Goal: Information Seeking & Learning: Learn about a topic

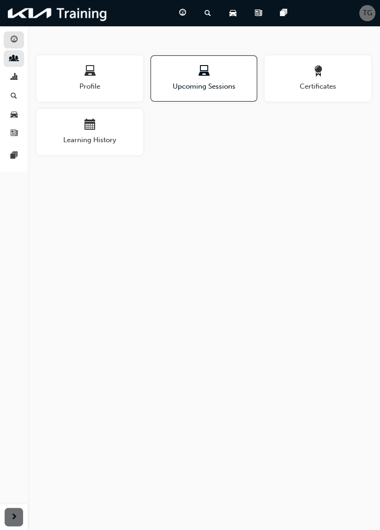
click at [18, 37] on div "button" at bounding box center [13, 40] width 11 height 12
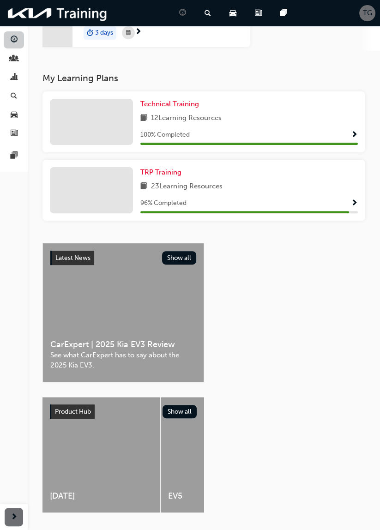
scroll to position [144, 0]
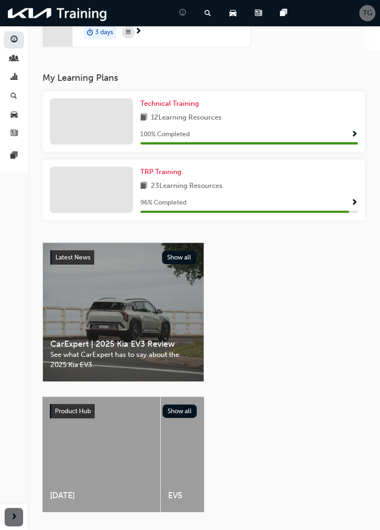
click at [195, 190] on span "23 Learning Resources" at bounding box center [187, 187] width 72 height 12
click at [181, 175] on link "TRP Training" at bounding box center [162, 172] width 45 height 11
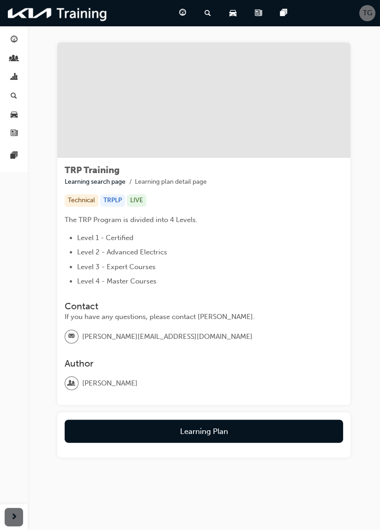
scroll to position [8, 0]
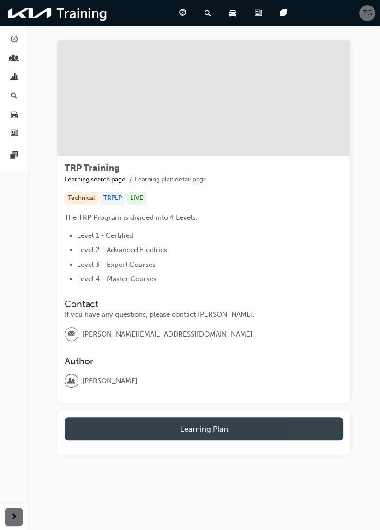
click at [223, 429] on button "Learning Plan" at bounding box center [204, 428] width 278 height 23
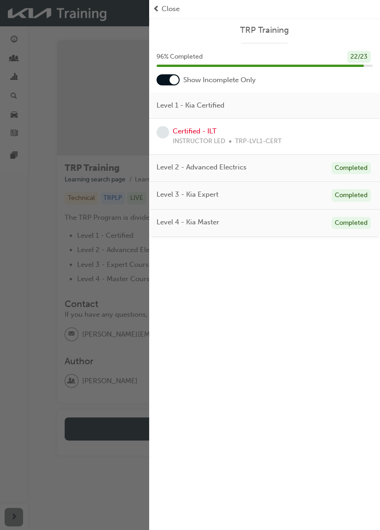
click at [357, 170] on div "Completed" at bounding box center [351, 168] width 39 height 12
click at [222, 106] on span "Level 1 - Kia Certified" at bounding box center [191, 105] width 68 height 11
click at [168, 78] on div at bounding box center [168, 79] width 23 height 11
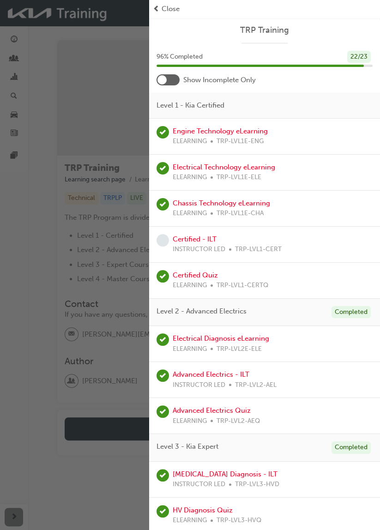
scroll to position [1, 0]
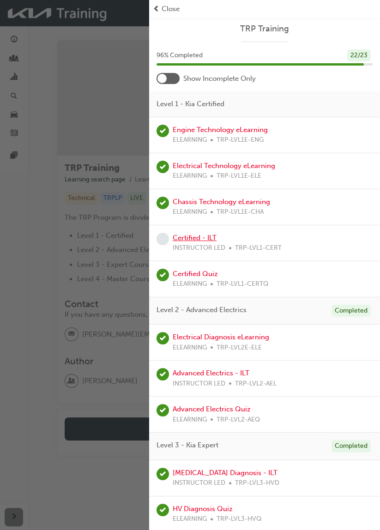
click at [195, 237] on link "Certified - ILT" at bounding box center [195, 238] width 44 height 8
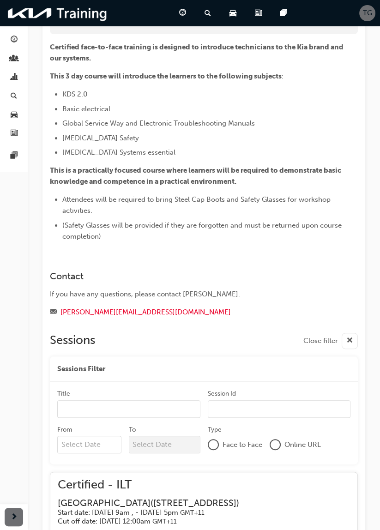
scroll to position [91, 0]
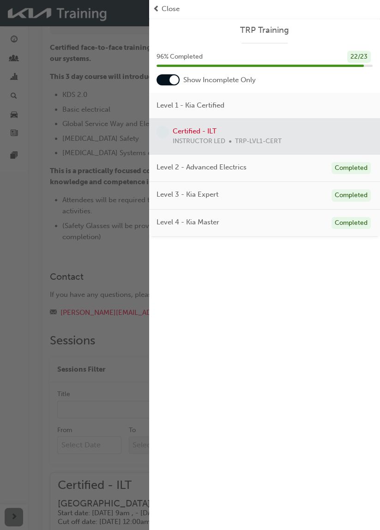
click at [159, 8] on span "prev-icon" at bounding box center [156, 9] width 7 height 11
click at [158, 12] on span "prev-icon" at bounding box center [156, 9] width 7 height 11
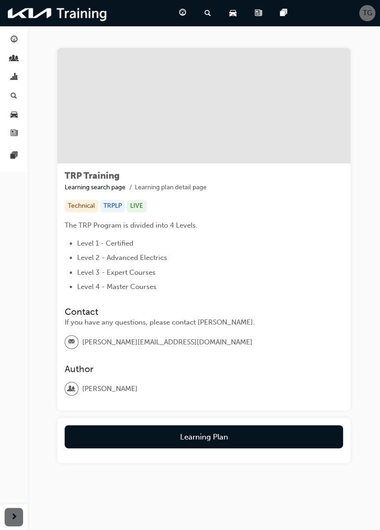
scroll to position [8, 0]
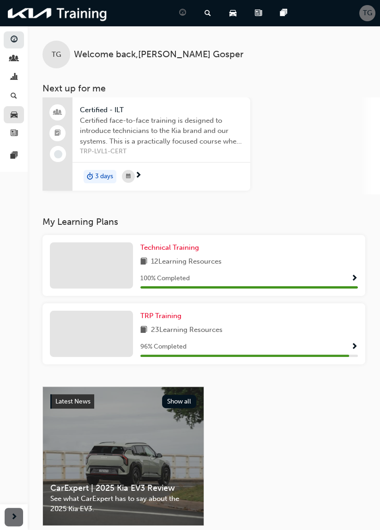
click at [14, 114] on span "car-icon" at bounding box center [14, 115] width 7 height 8
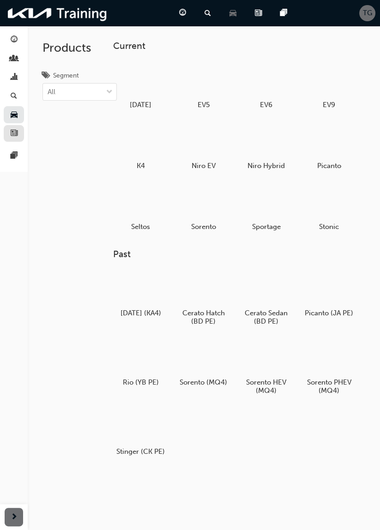
click at [15, 130] on span "news-icon" at bounding box center [14, 134] width 7 height 8
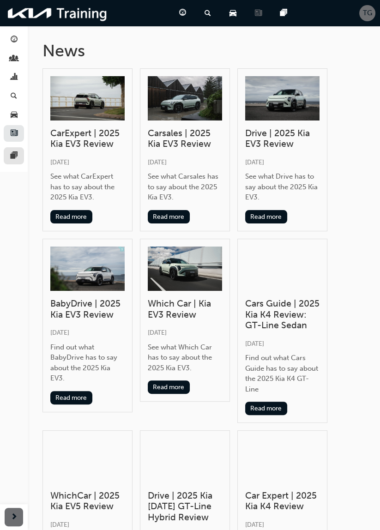
click at [11, 159] on span "pages-icon" at bounding box center [14, 156] width 7 height 8
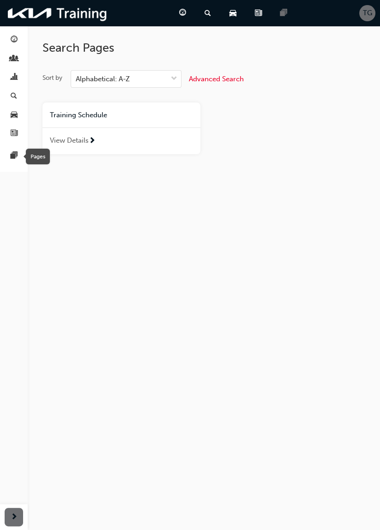
click at [76, 146] on div "View Details" at bounding box center [121, 140] width 158 height 27
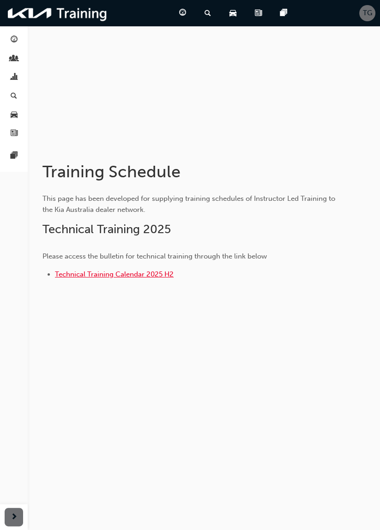
click at [158, 277] on span "Technical Training Calendar 2025 H2" at bounding box center [114, 274] width 119 height 8
click at [21, 60] on link "button" at bounding box center [14, 58] width 20 height 17
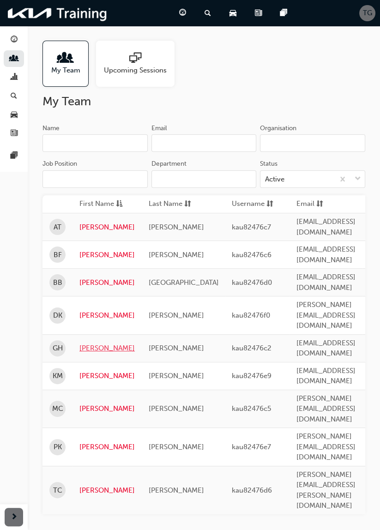
click at [96, 343] on link "Graham" at bounding box center [106, 348] width 55 height 11
click at [272, 302] on td "kau82476f0" at bounding box center [257, 315] width 65 height 38
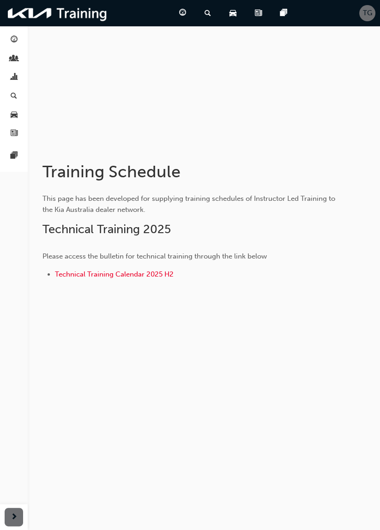
click at [368, 12] on span "TG" at bounding box center [367, 13] width 9 height 11
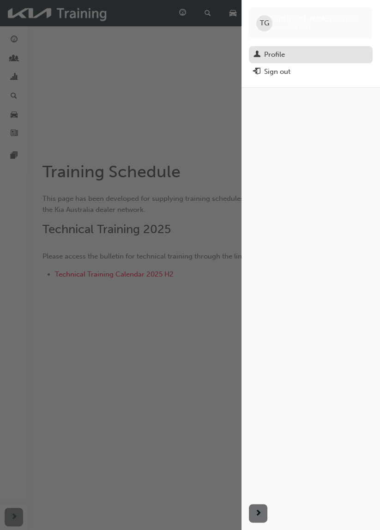
click at [278, 54] on div "Profile" at bounding box center [274, 54] width 21 height 11
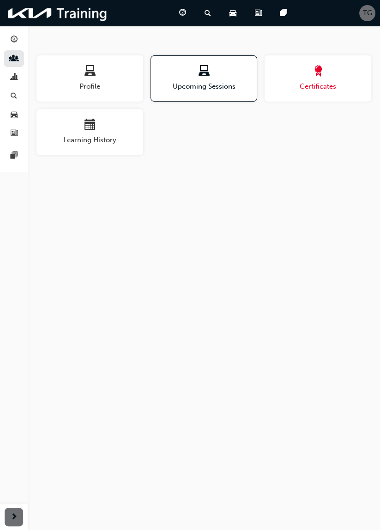
click at [320, 76] on span "award-icon" at bounding box center [318, 72] width 11 height 12
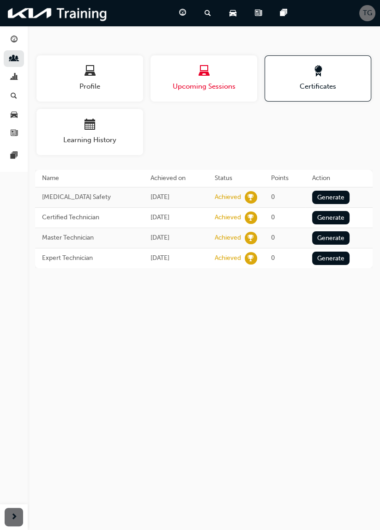
click at [210, 78] on div "button" at bounding box center [204, 73] width 107 height 14
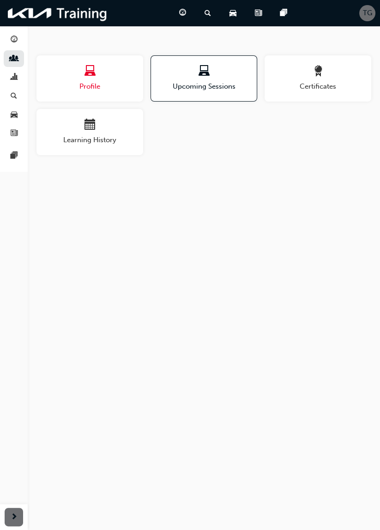
click at [95, 76] on span "laptop-icon" at bounding box center [90, 72] width 11 height 12
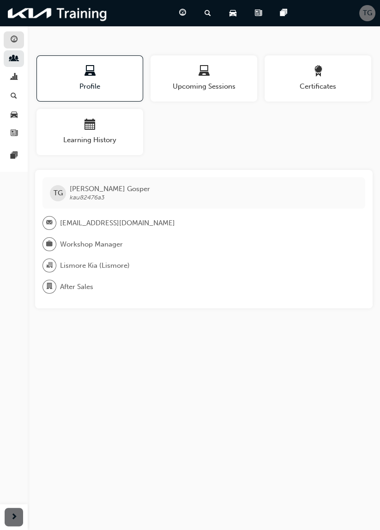
click at [13, 43] on span "guage-icon" at bounding box center [14, 40] width 7 height 8
